Goal: Information Seeking & Learning: Learn about a topic

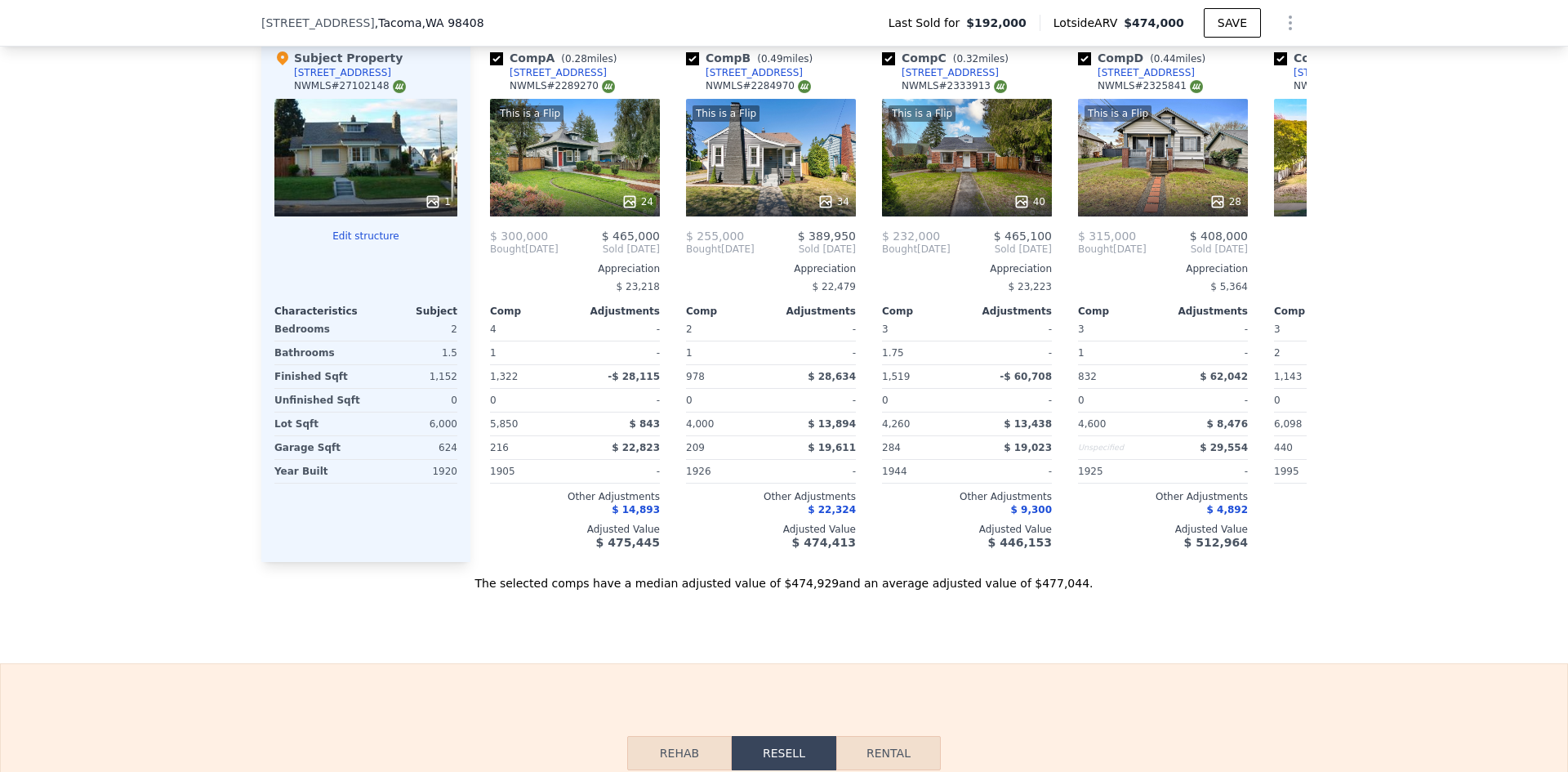
scroll to position [1791, 0]
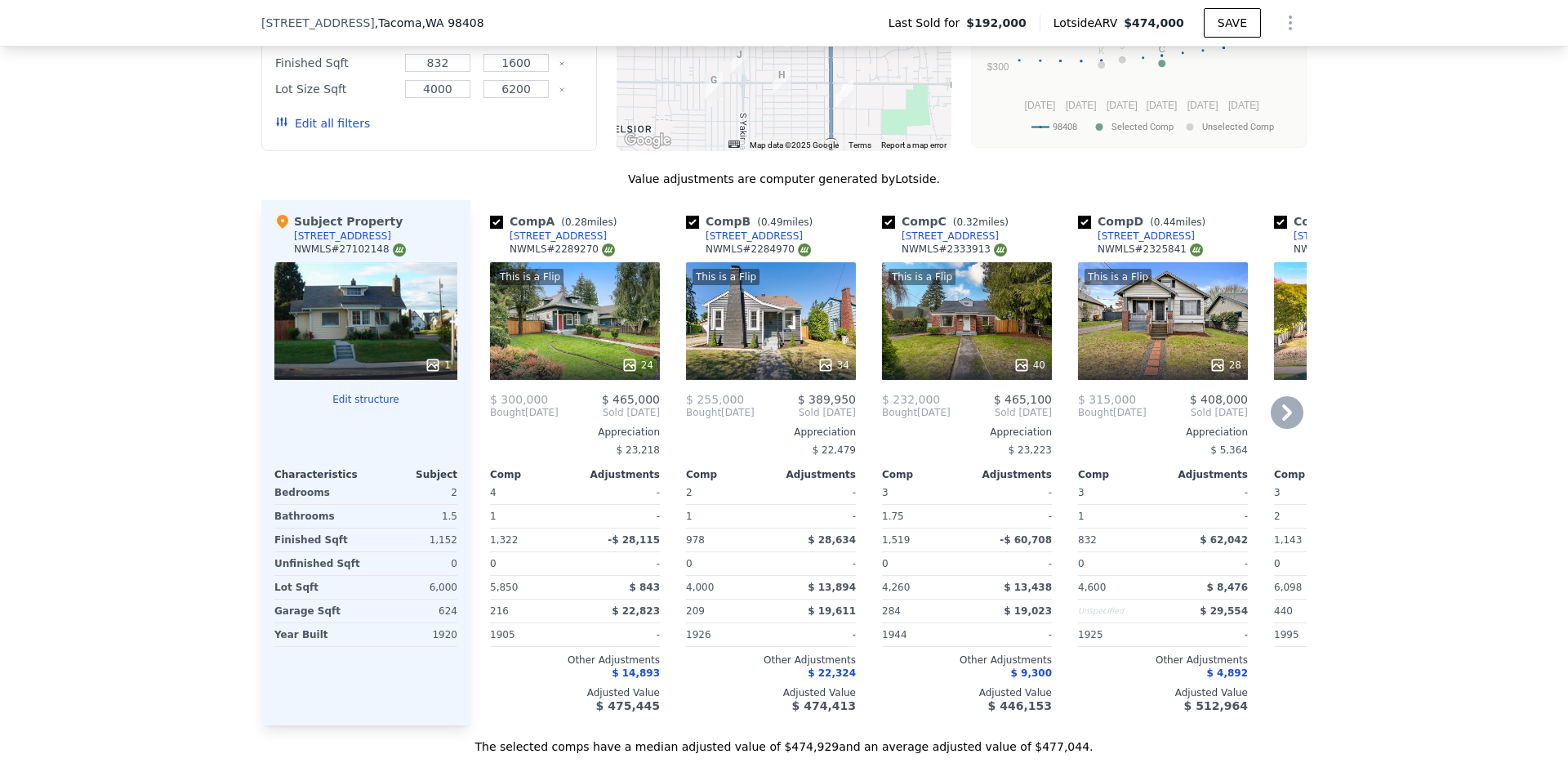
click at [578, 334] on div "This is a Flip 24" at bounding box center [574, 321] width 170 height 118
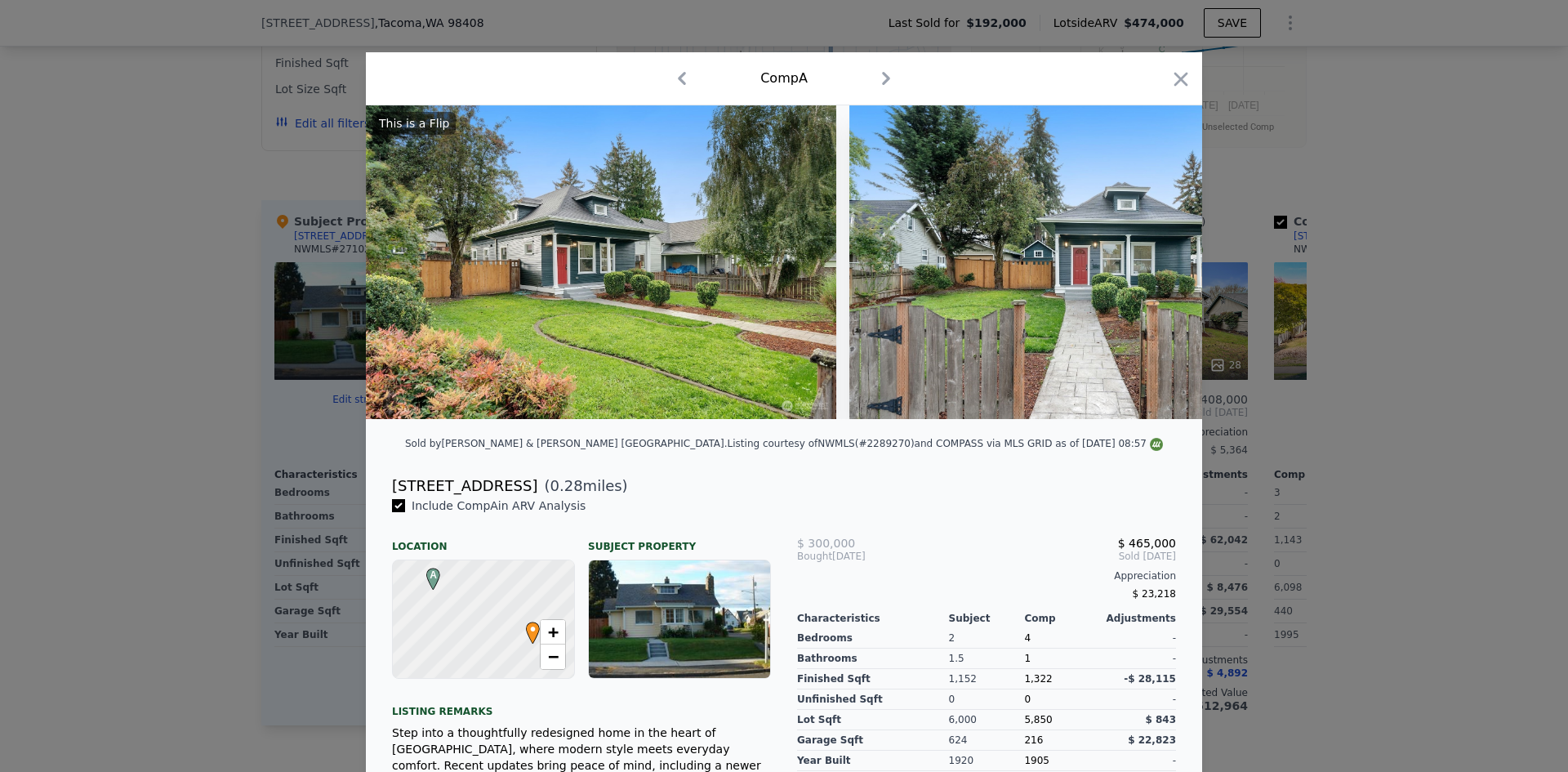
click at [1378, 387] on div at bounding box center [784, 386] width 1568 height 772
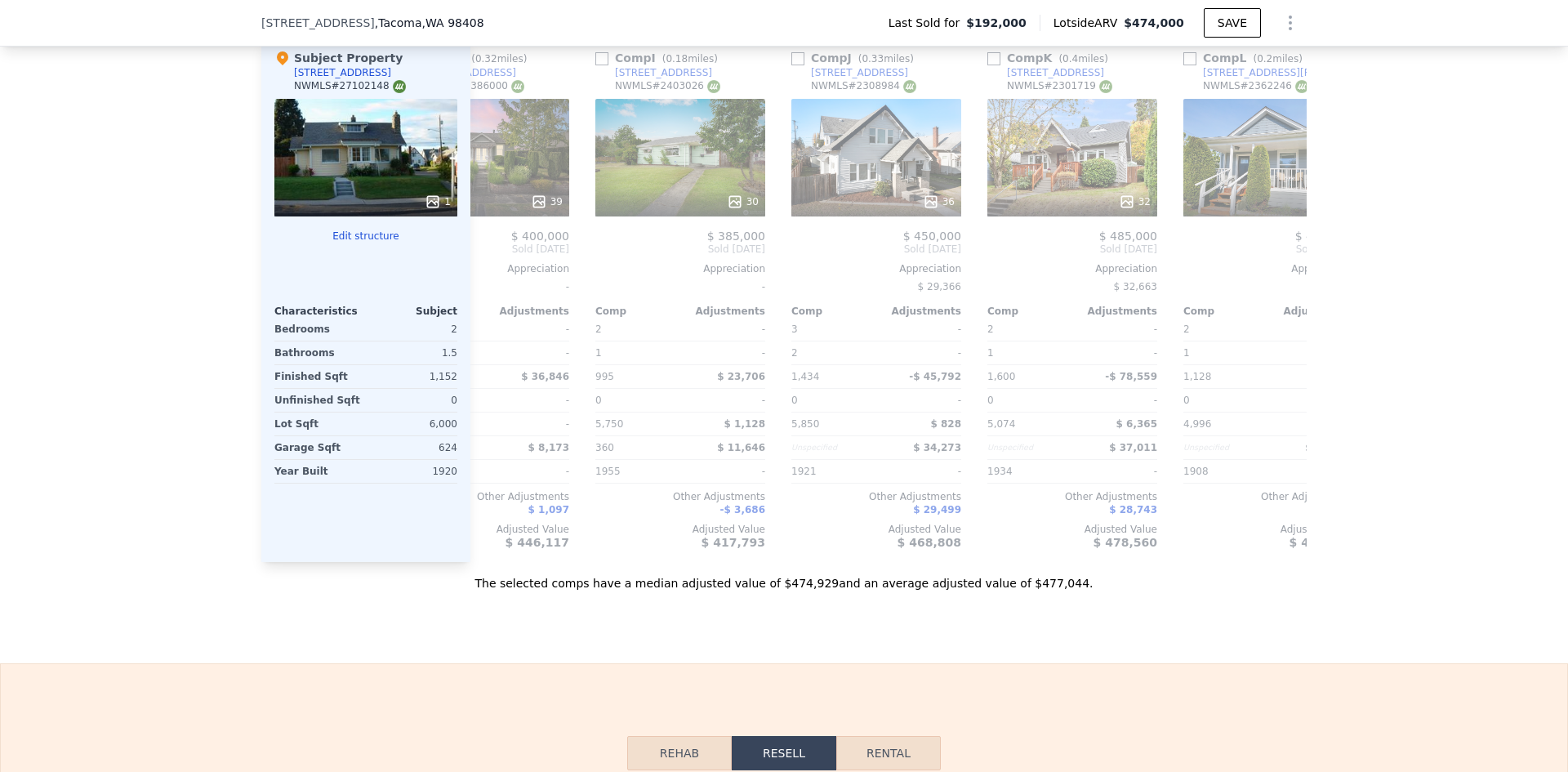
scroll to position [0, 1554]
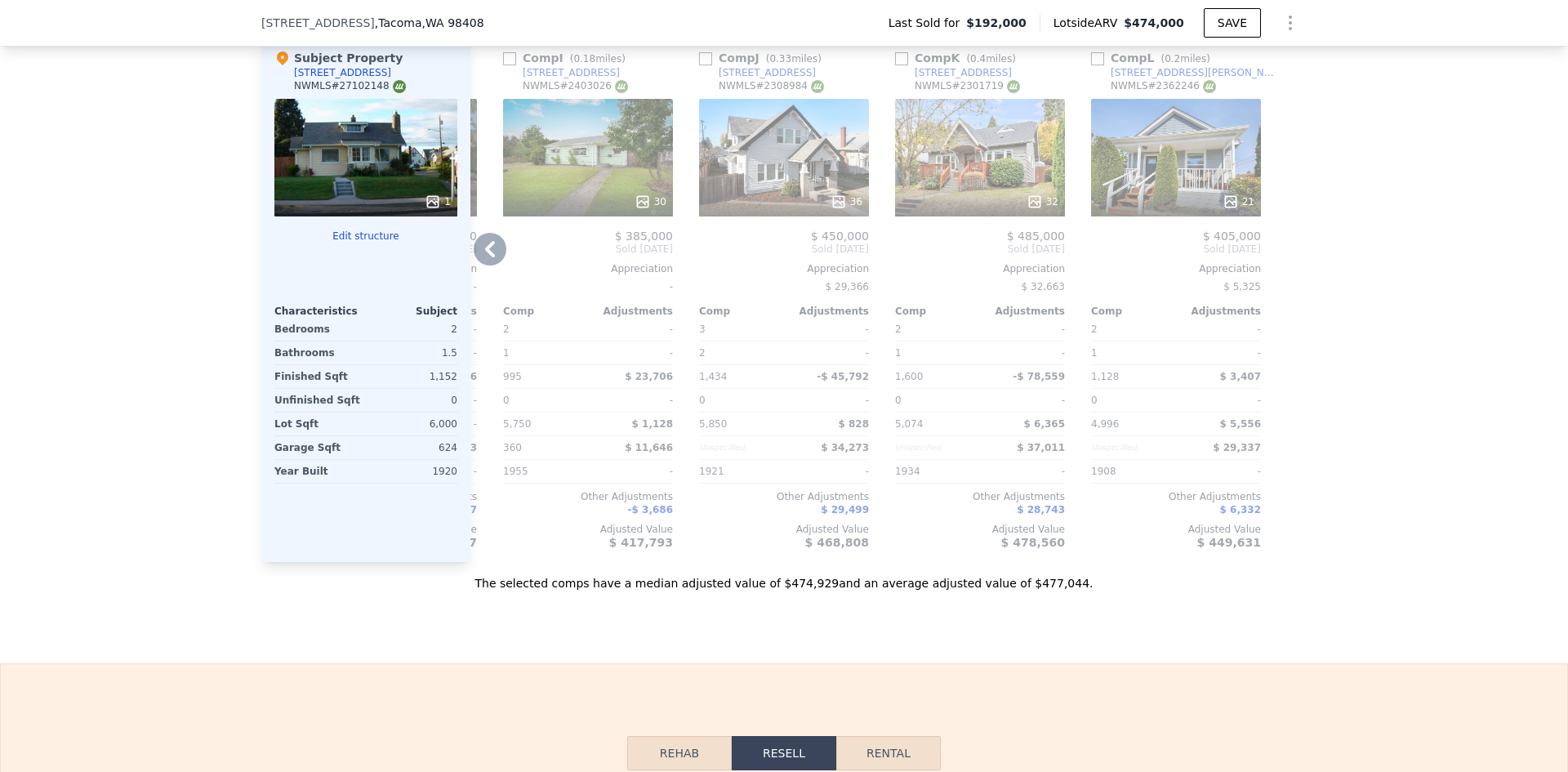
click at [1205, 157] on div "21" at bounding box center [1175, 157] width 170 height 118
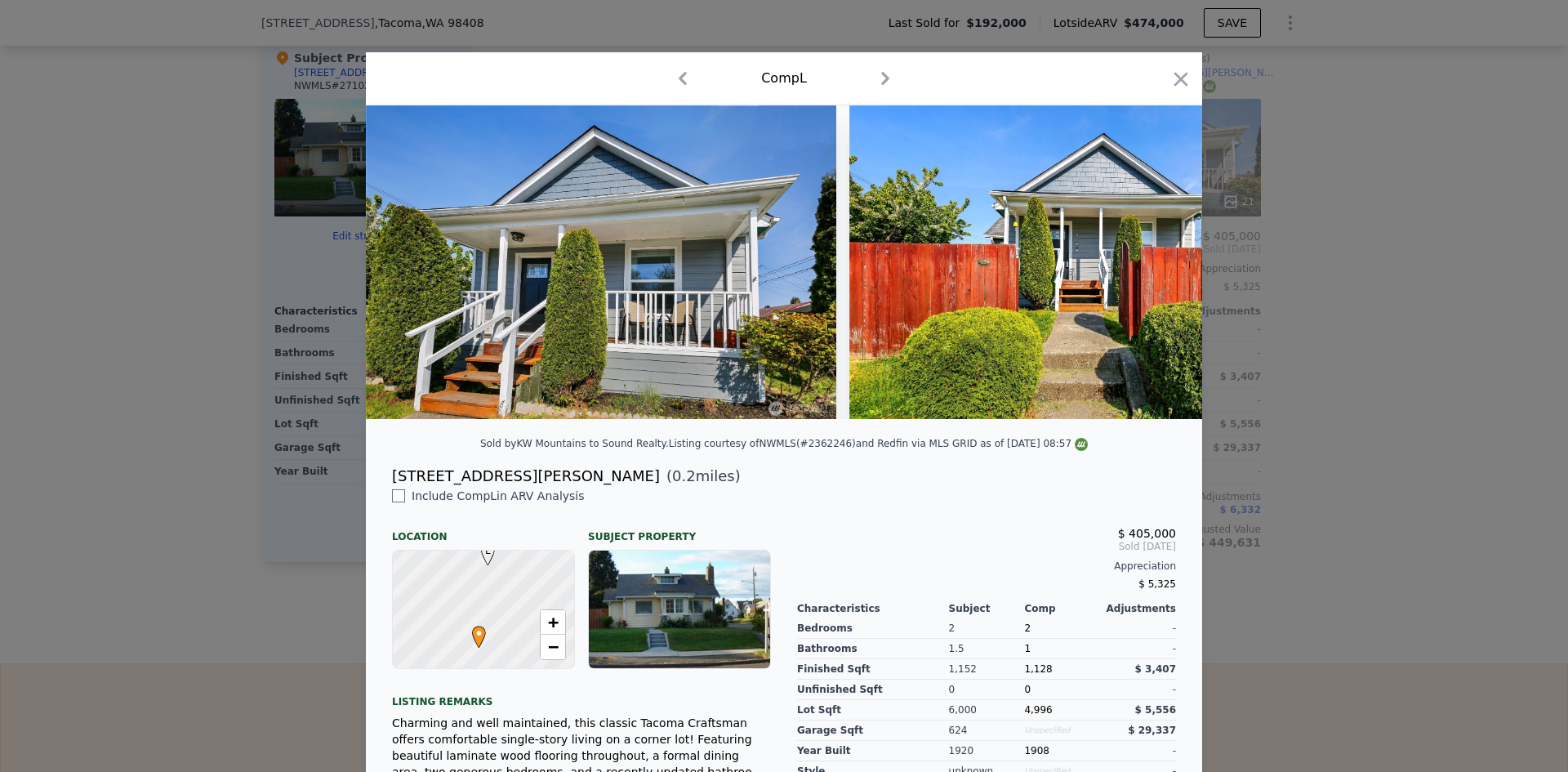
click at [1344, 428] on div at bounding box center [784, 386] width 1568 height 772
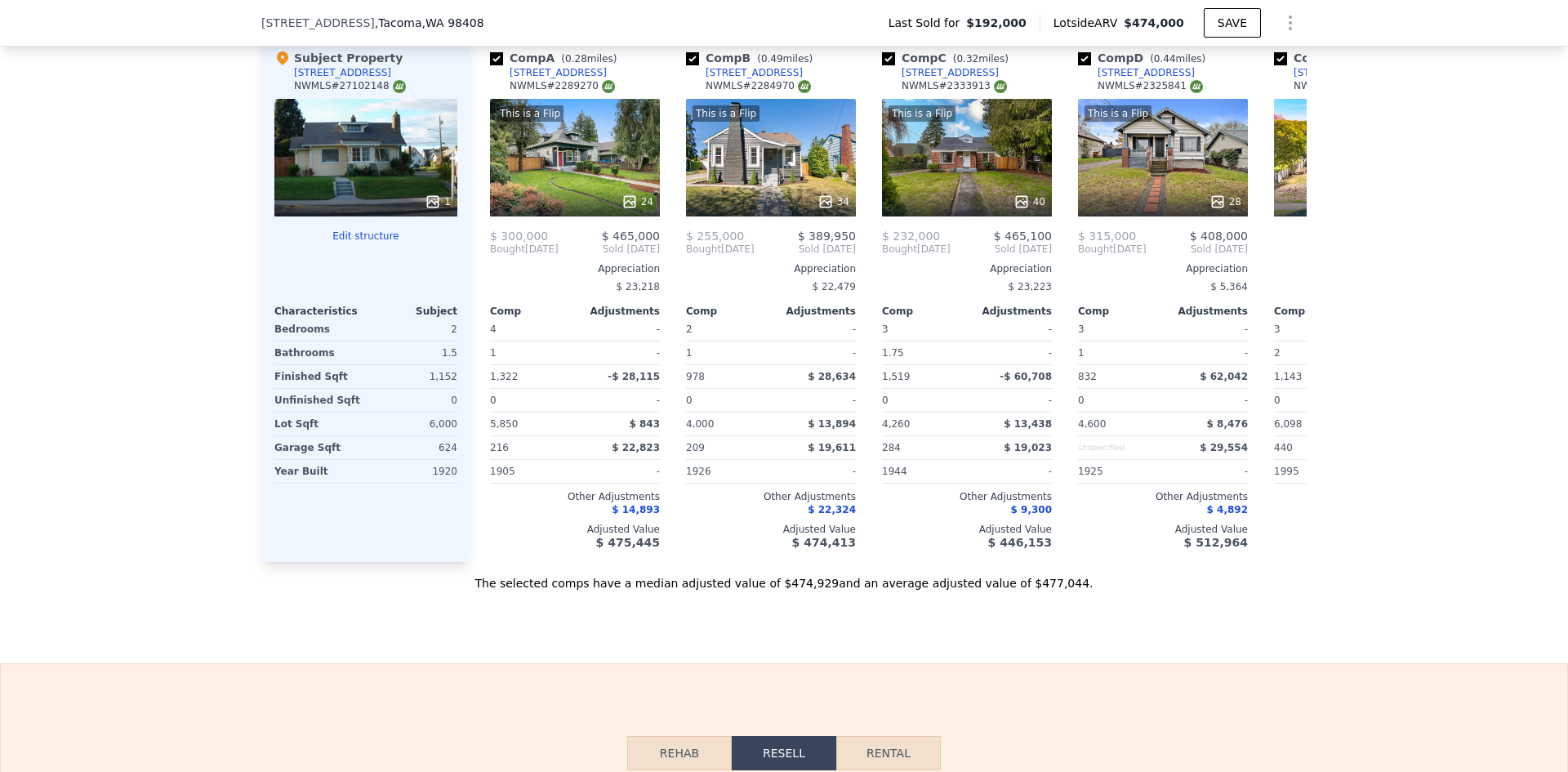
click at [1359, 366] on div "We found 12 sales that match your search Listings provided by NWMLS Filters Map…" at bounding box center [784, 123] width 1568 height 937
